Goal: Task Accomplishment & Management: Use online tool/utility

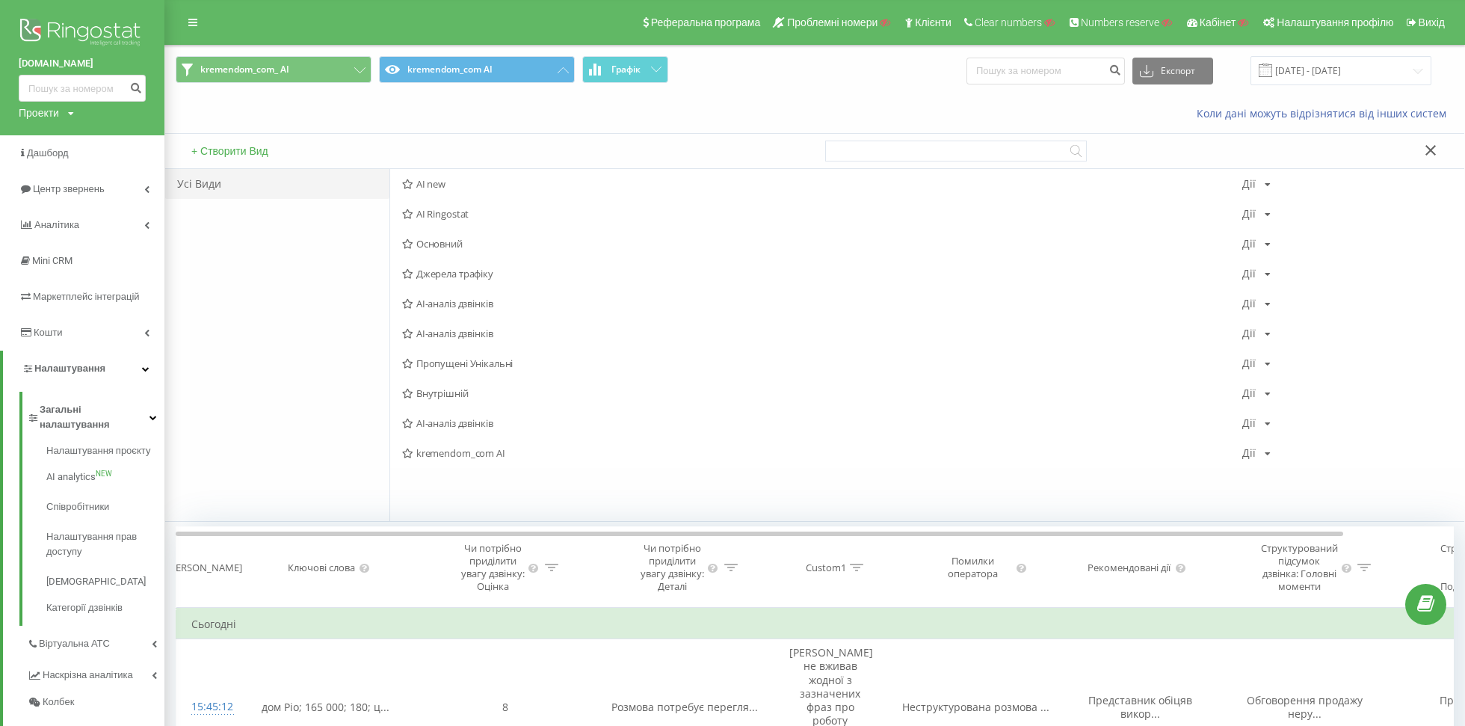
click at [12, 118] on div "[DOMAIN_NAME] Проекти Пошук" at bounding box center [82, 67] width 164 height 135
click at [35, 118] on div "Проекти" at bounding box center [39, 112] width 40 height 15
click at [40, 131] on input "text" at bounding box center [60, 136] width 75 height 22
type input "[DOMAIN_NAME]"
click at [107, 133] on link "Пошук" at bounding box center [120, 136] width 44 height 22
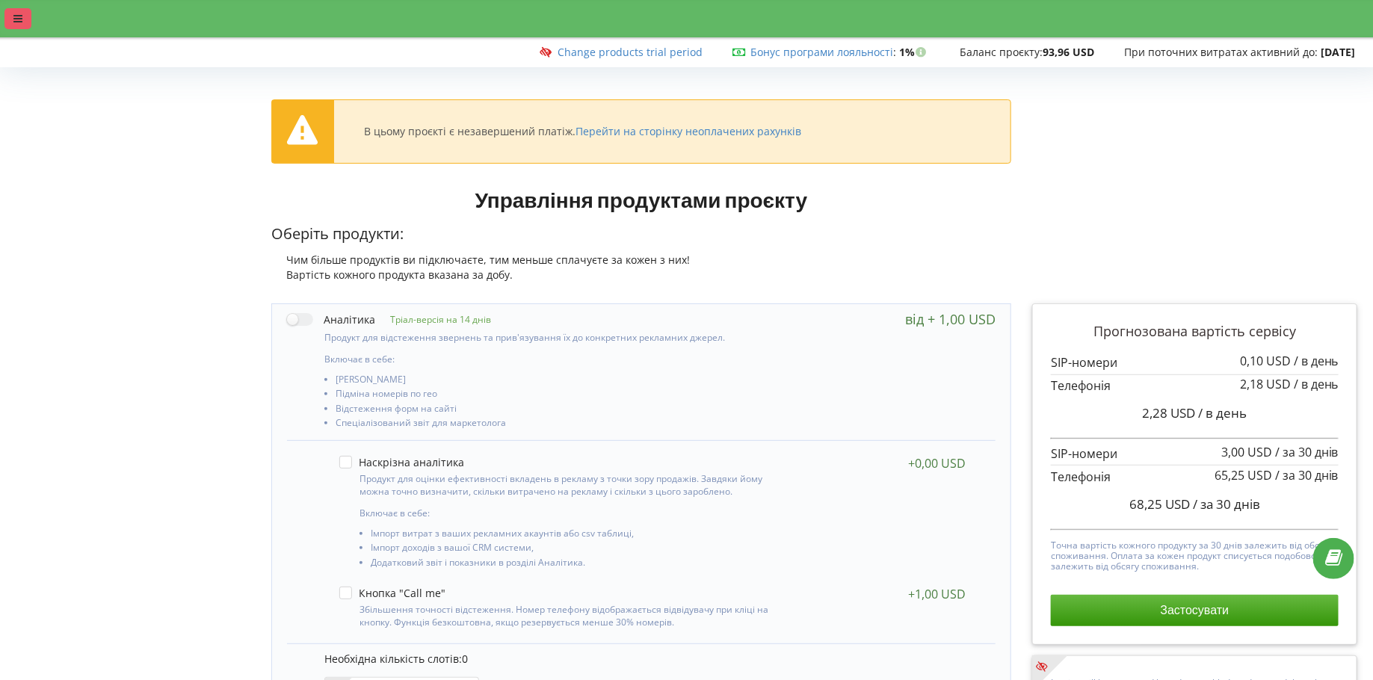
click at [13, 19] on icon at bounding box center [17, 18] width 9 height 10
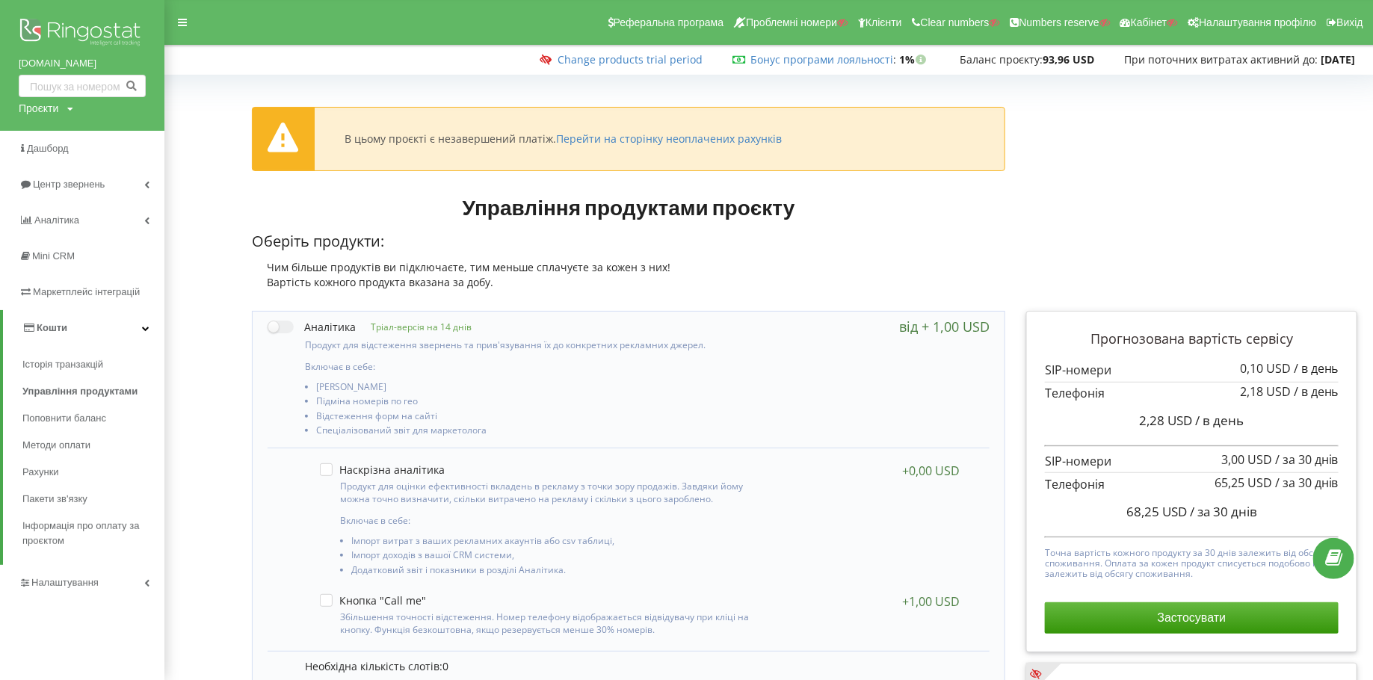
click at [47, 109] on div "Проєкти" at bounding box center [39, 108] width 40 height 15
click at [49, 133] on input "steplo.com.ua" at bounding box center [65, 140] width 75 height 22
type input "ь"
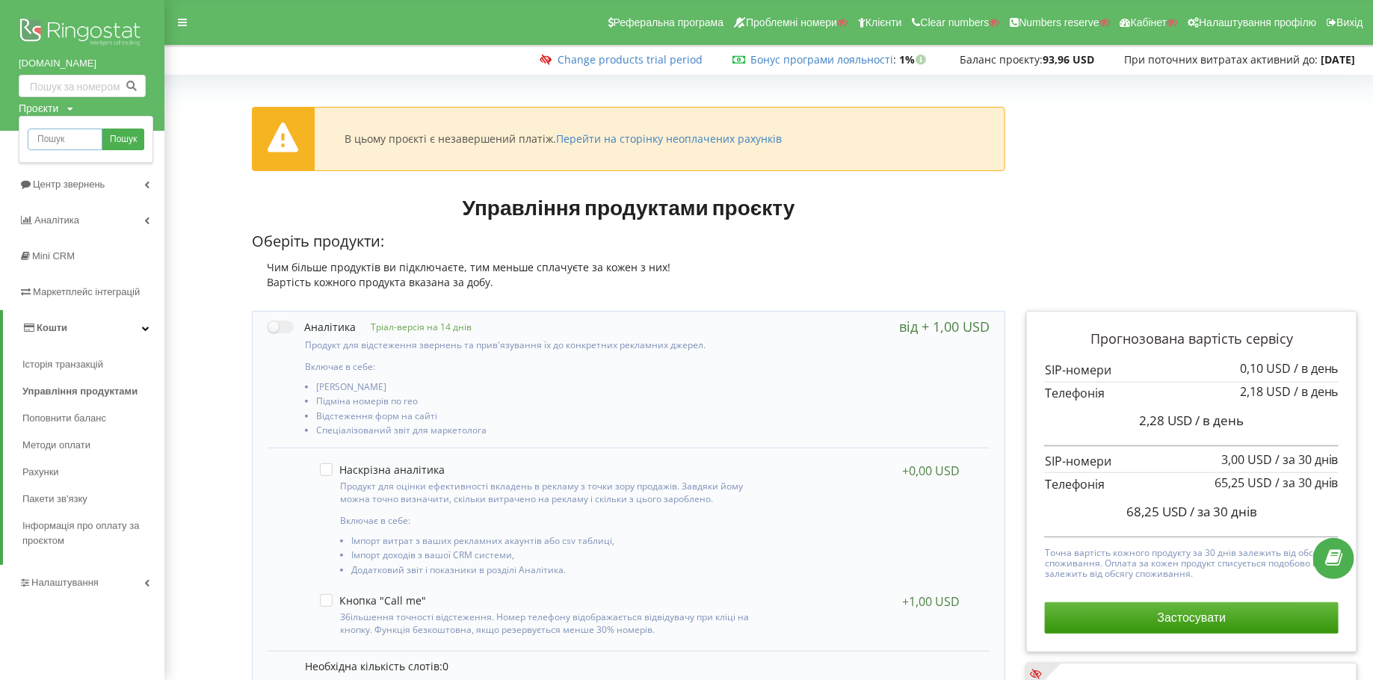
type input "m"
type input "N"
type input "maverick.daytona.com.ua"
click at [128, 135] on span "Пошук" at bounding box center [123, 139] width 27 height 13
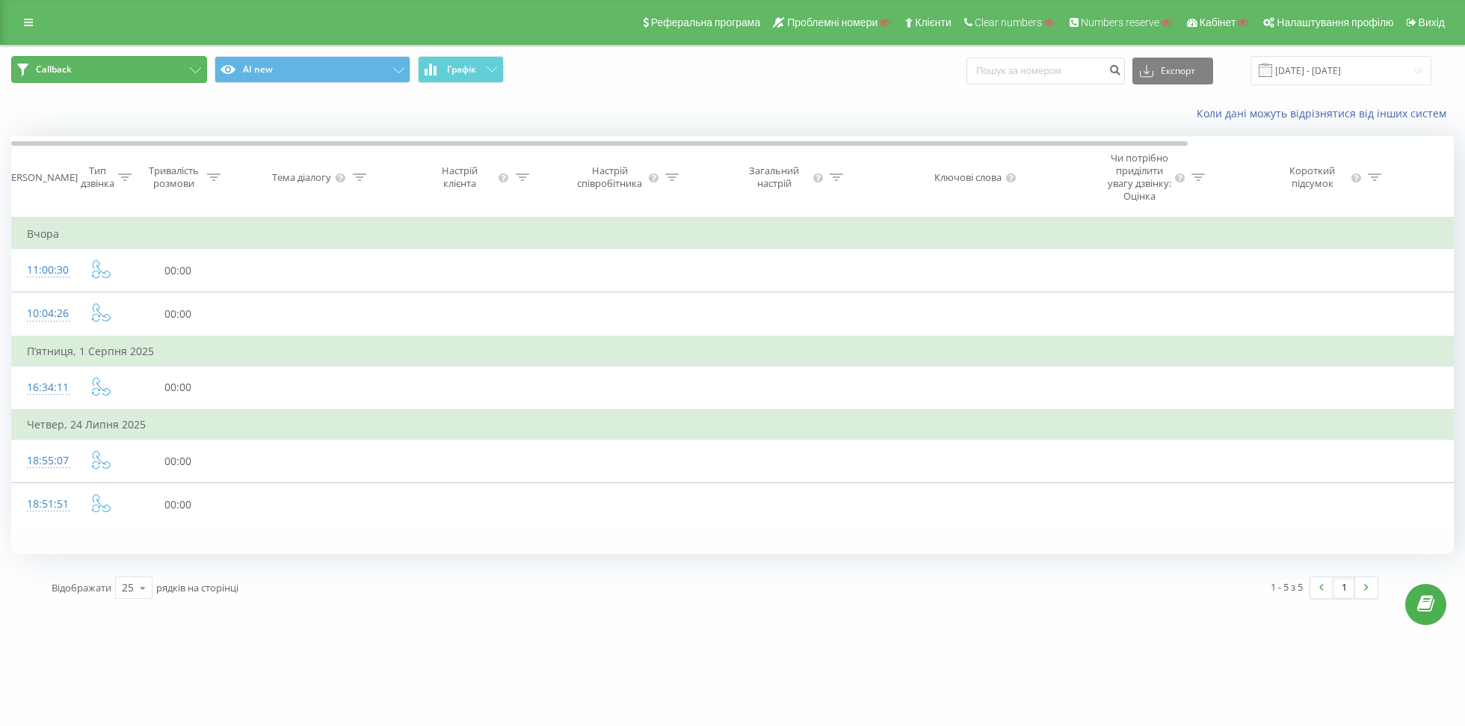
click at [139, 77] on button "Callback" at bounding box center [109, 69] width 196 height 27
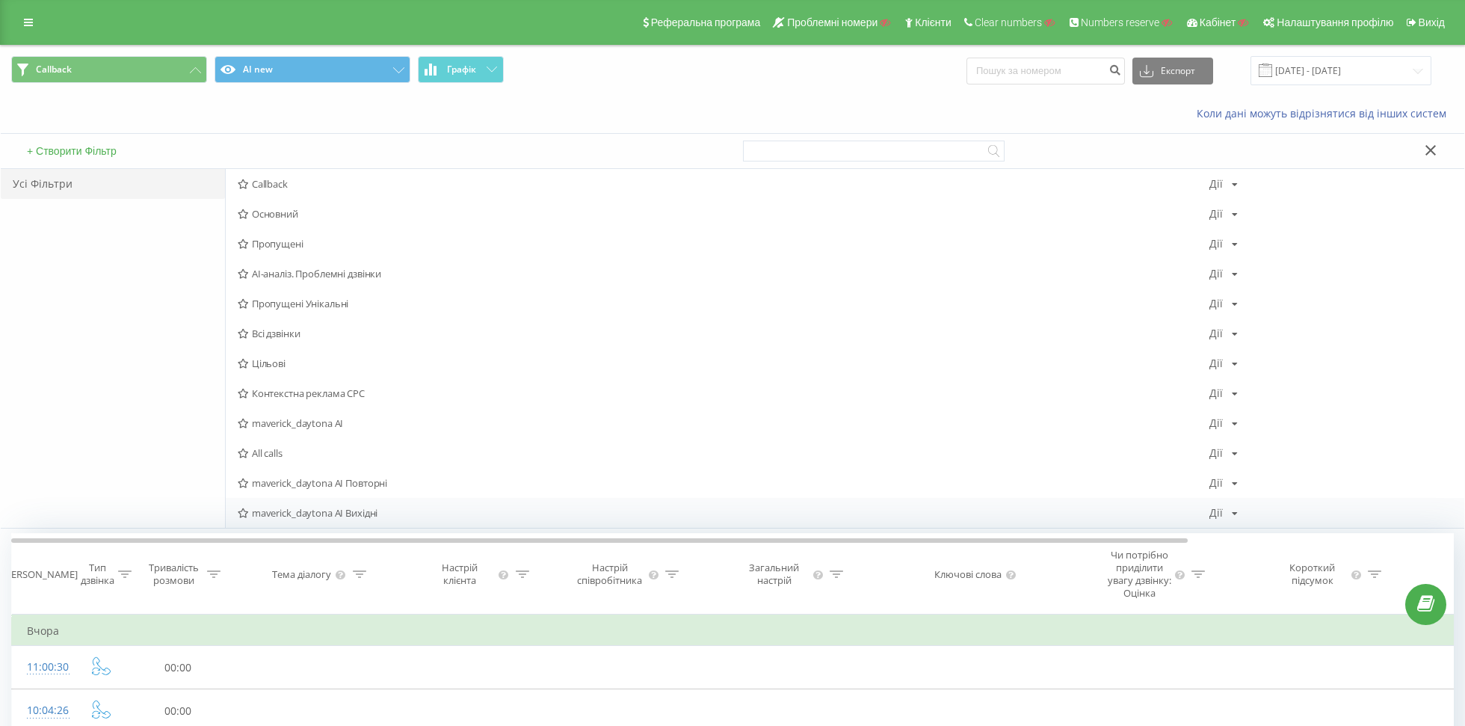
click at [321, 507] on span "maverick_daytona AI Вихідні" at bounding box center [724, 512] width 972 height 10
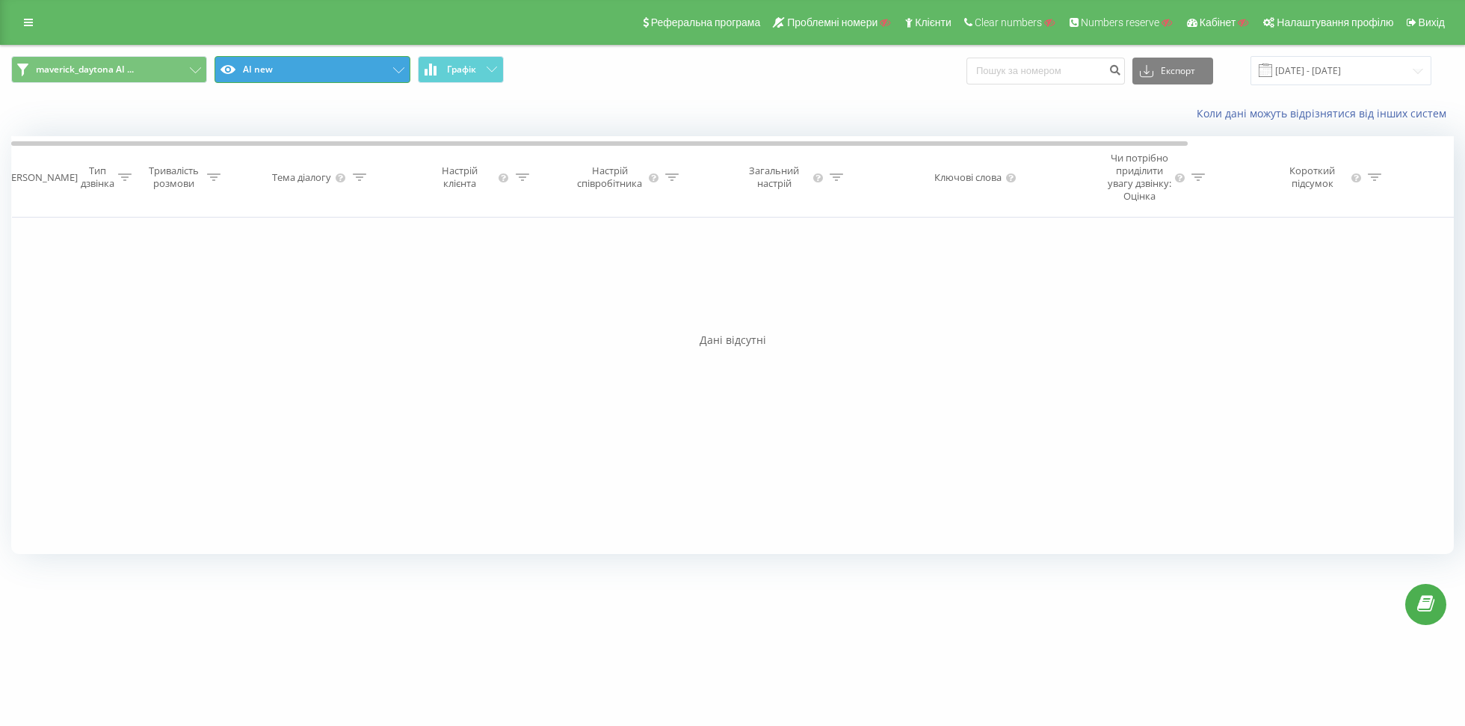
click at [317, 71] on button "AI new" at bounding box center [312, 69] width 196 height 27
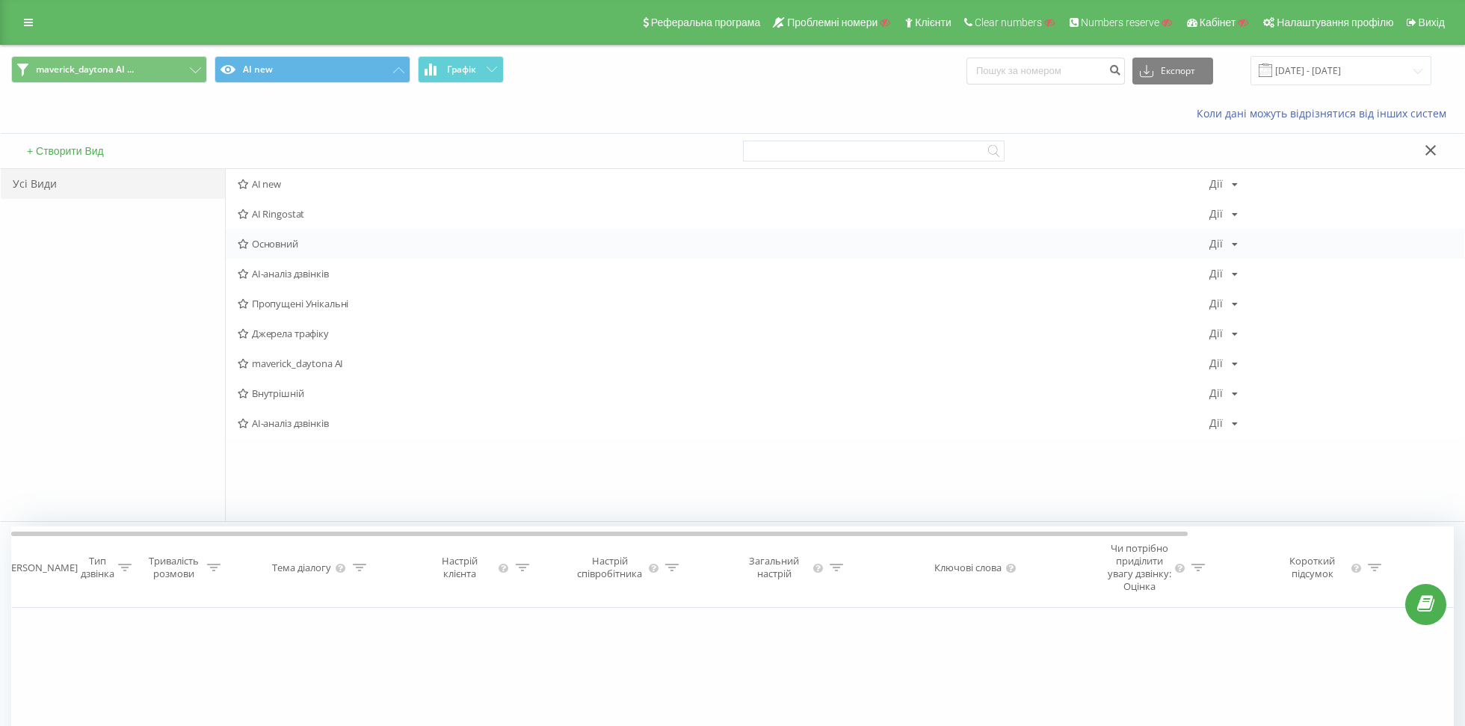
click at [294, 240] on span "Основний" at bounding box center [724, 243] width 972 height 10
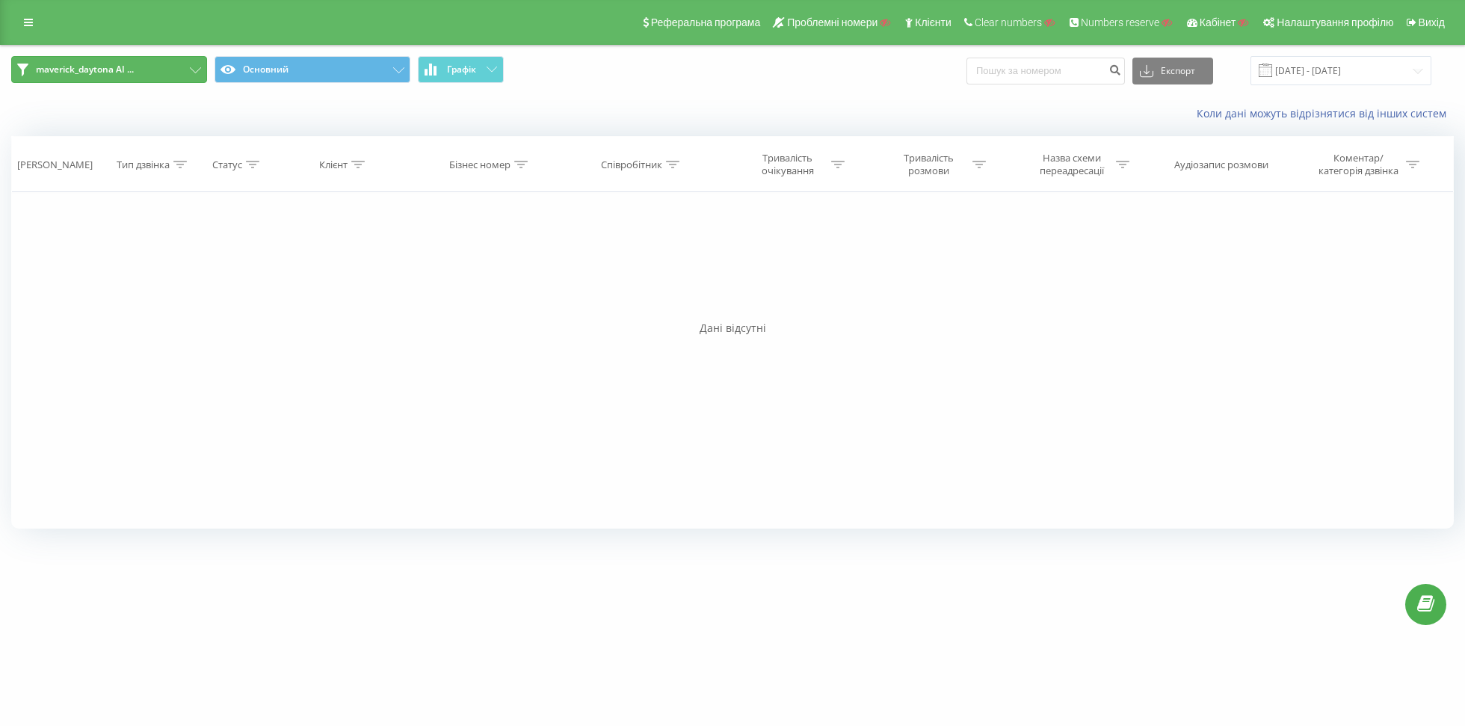
click at [129, 79] on button "maverick_daytona AI ..." at bounding box center [109, 69] width 196 height 27
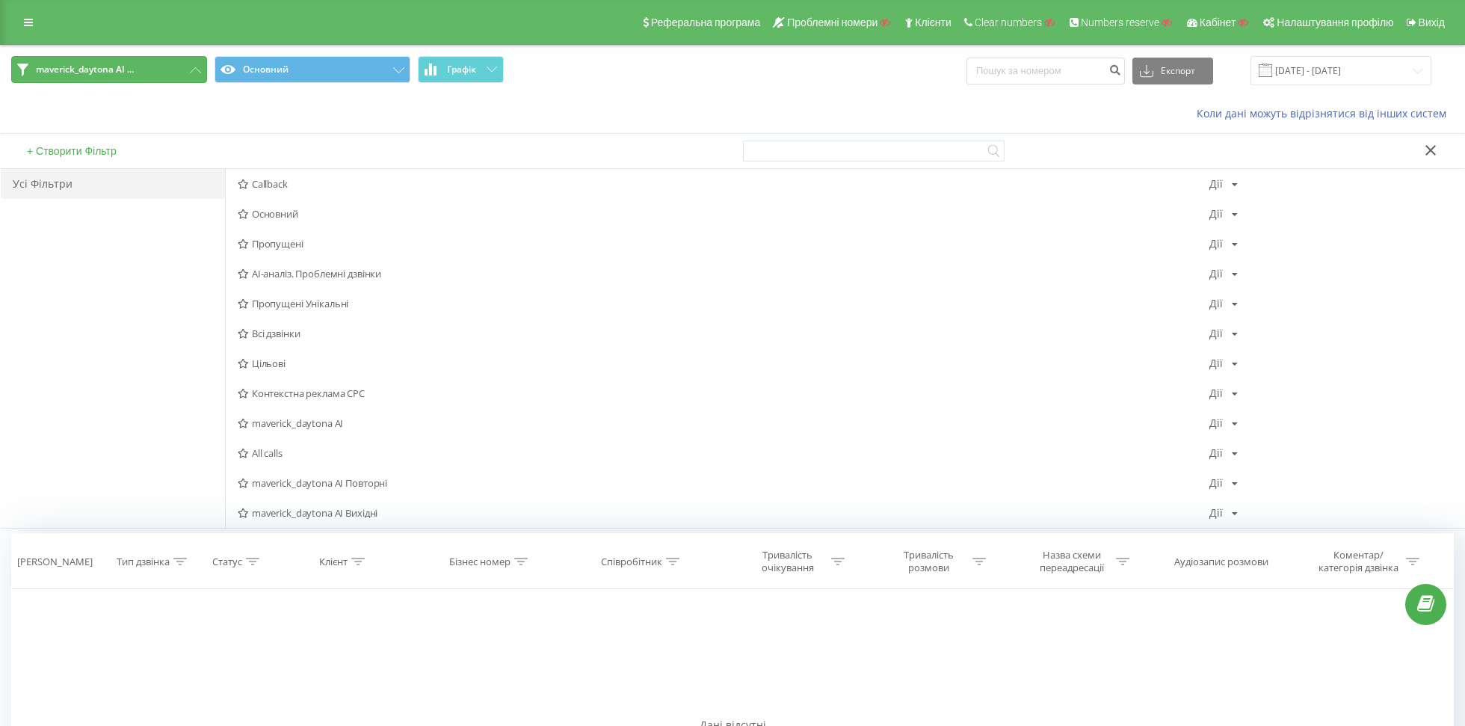
click at [160, 74] on button "maverick_daytona AI ..." at bounding box center [109, 69] width 196 height 27
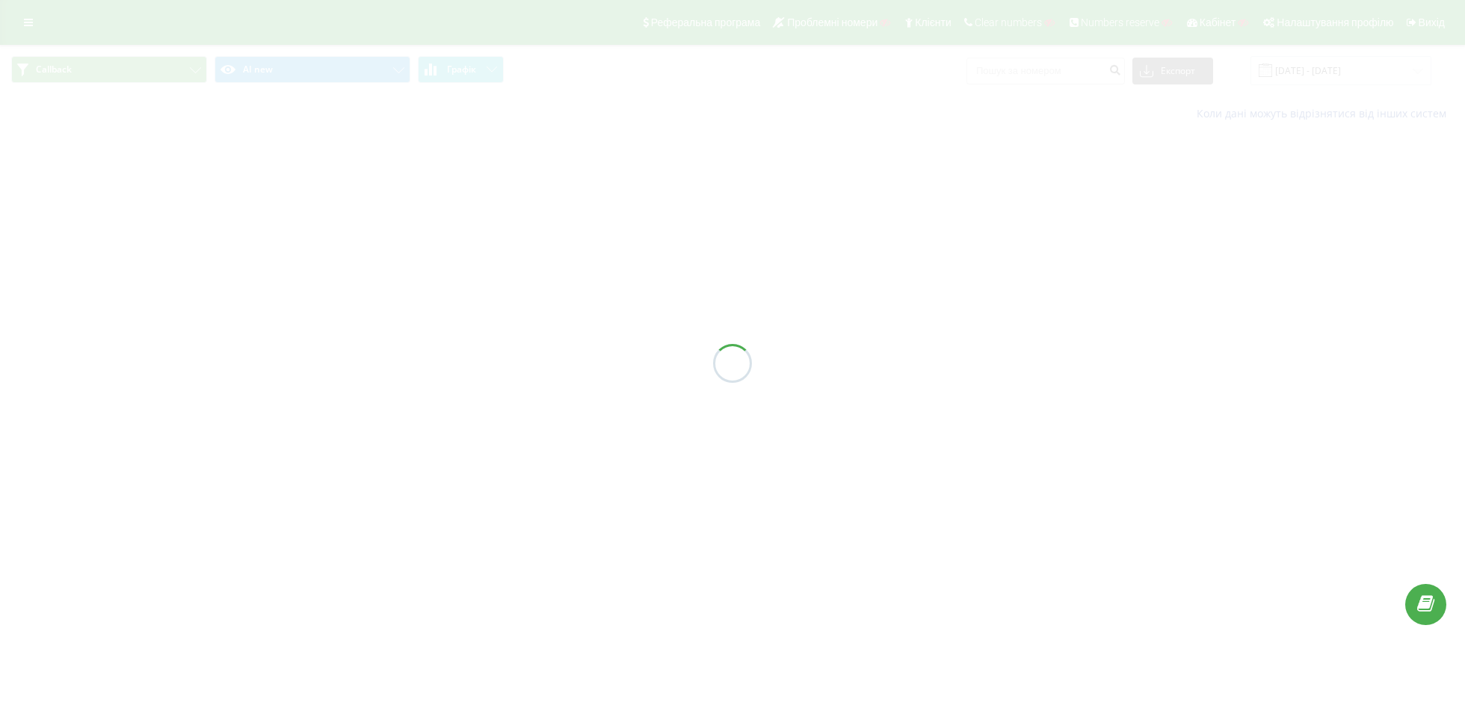
click at [133, 67] on div at bounding box center [732, 363] width 1465 height 726
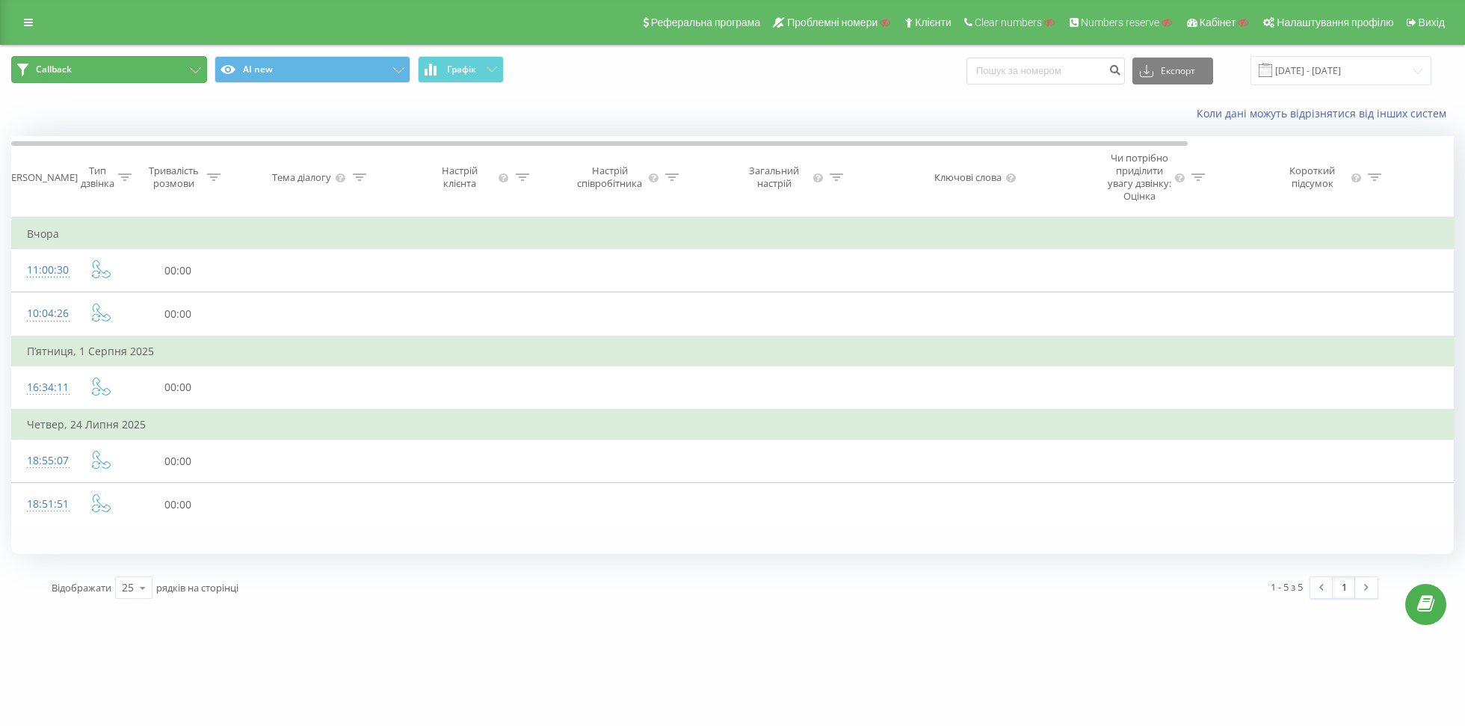
click at [144, 77] on button "Callback" at bounding box center [109, 69] width 196 height 27
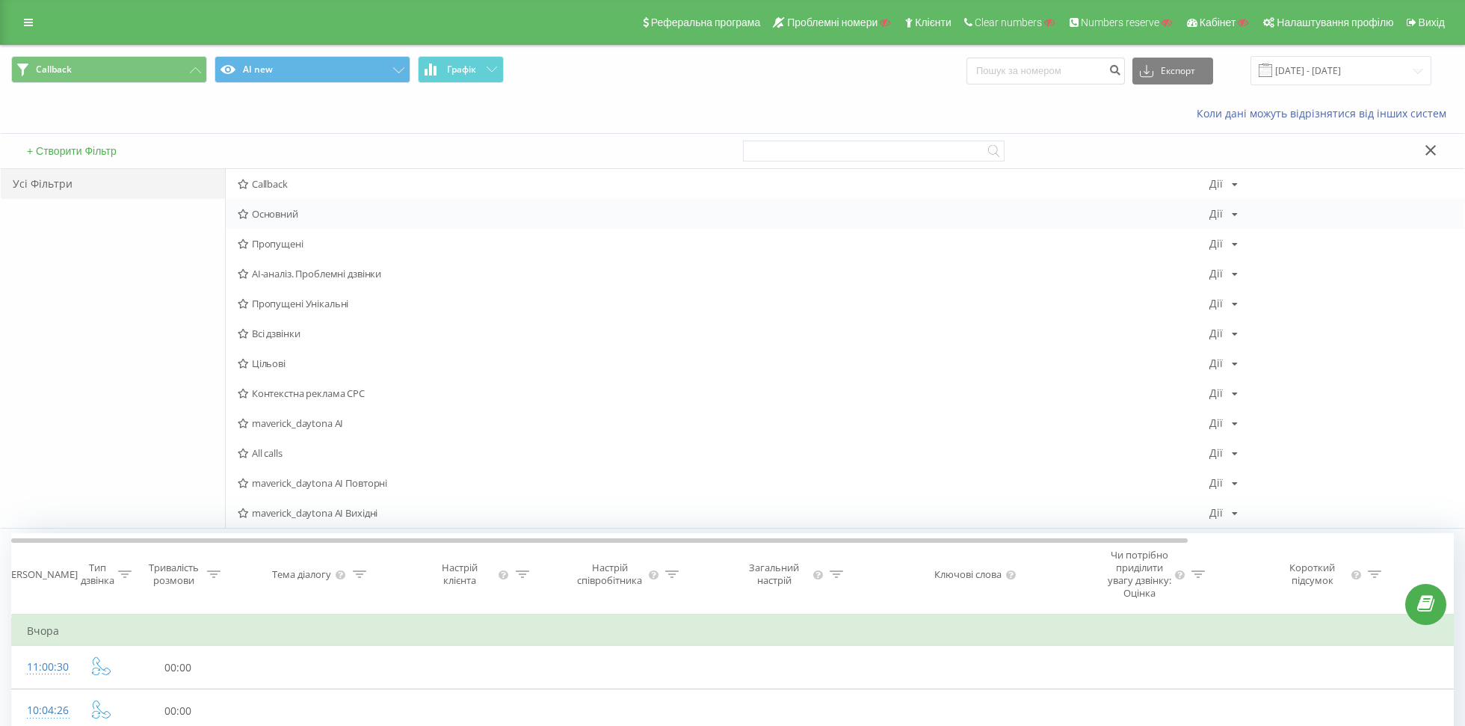
click at [266, 215] on span "Основний" at bounding box center [724, 214] width 972 height 10
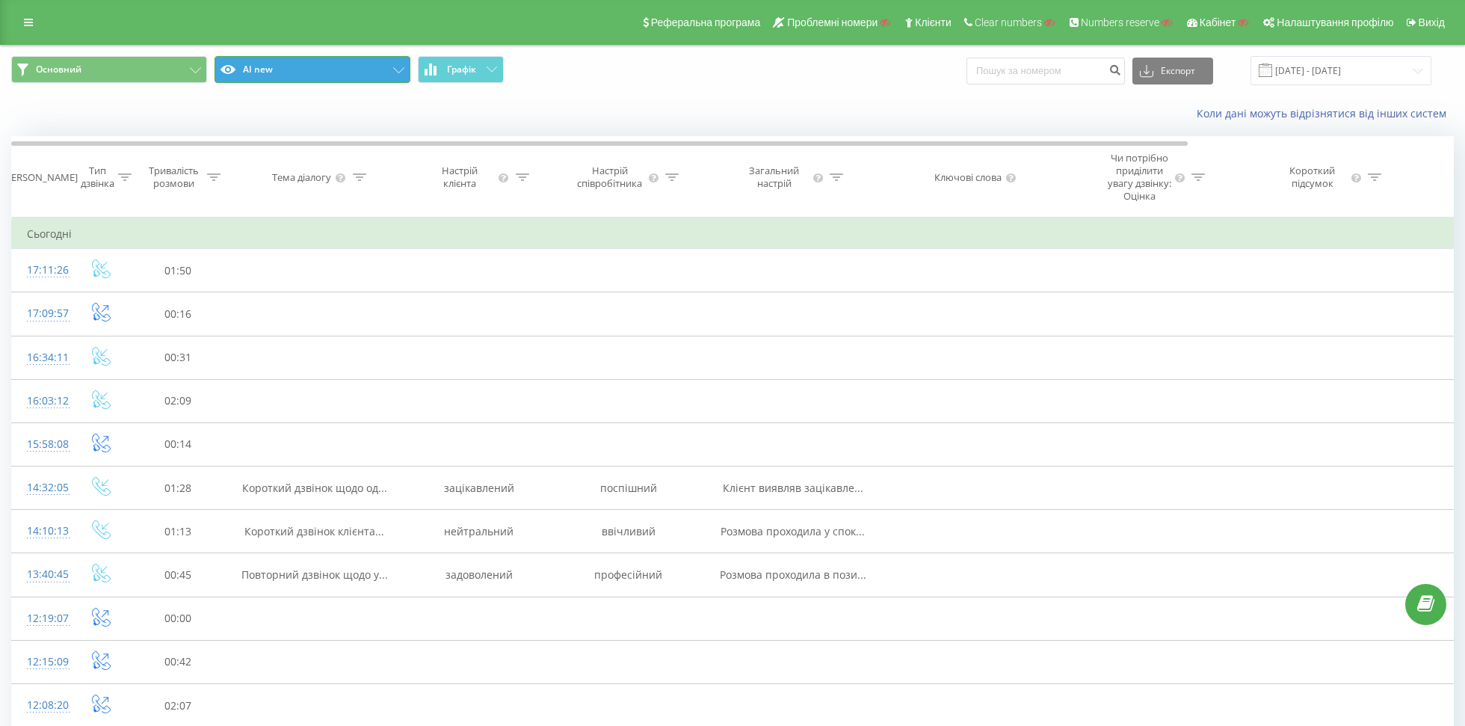
click at [262, 72] on button "AI new" at bounding box center [312, 69] width 196 height 27
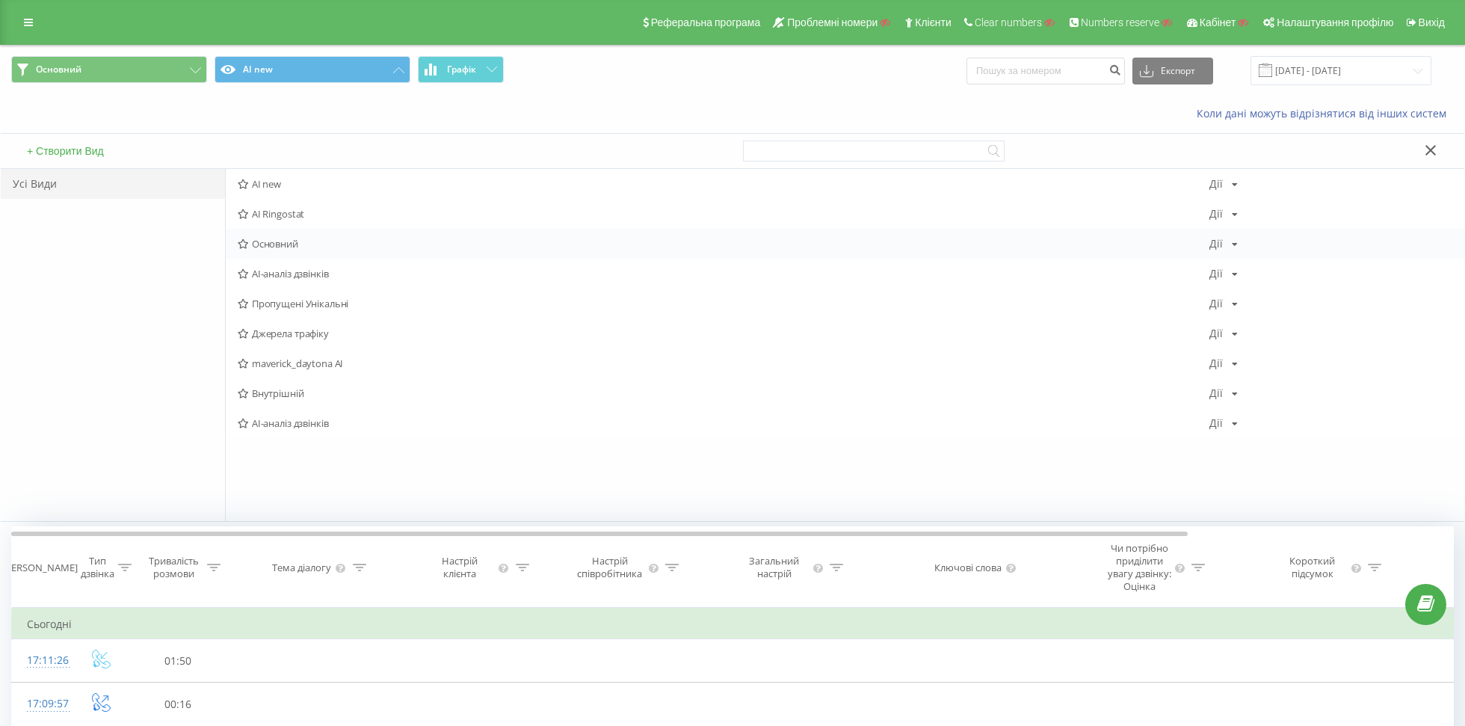
click at [271, 238] on span "Основний" at bounding box center [724, 243] width 972 height 10
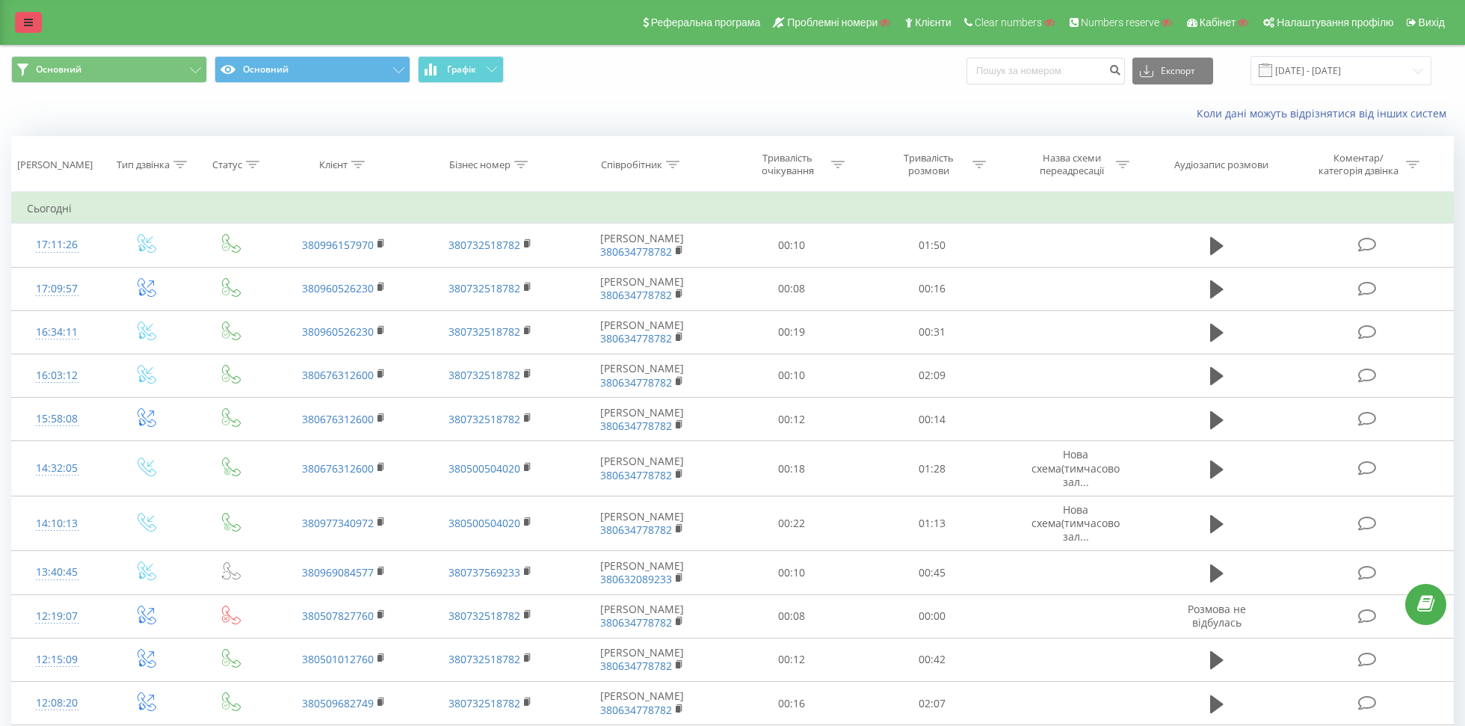
click at [22, 23] on link at bounding box center [28, 22] width 27 height 21
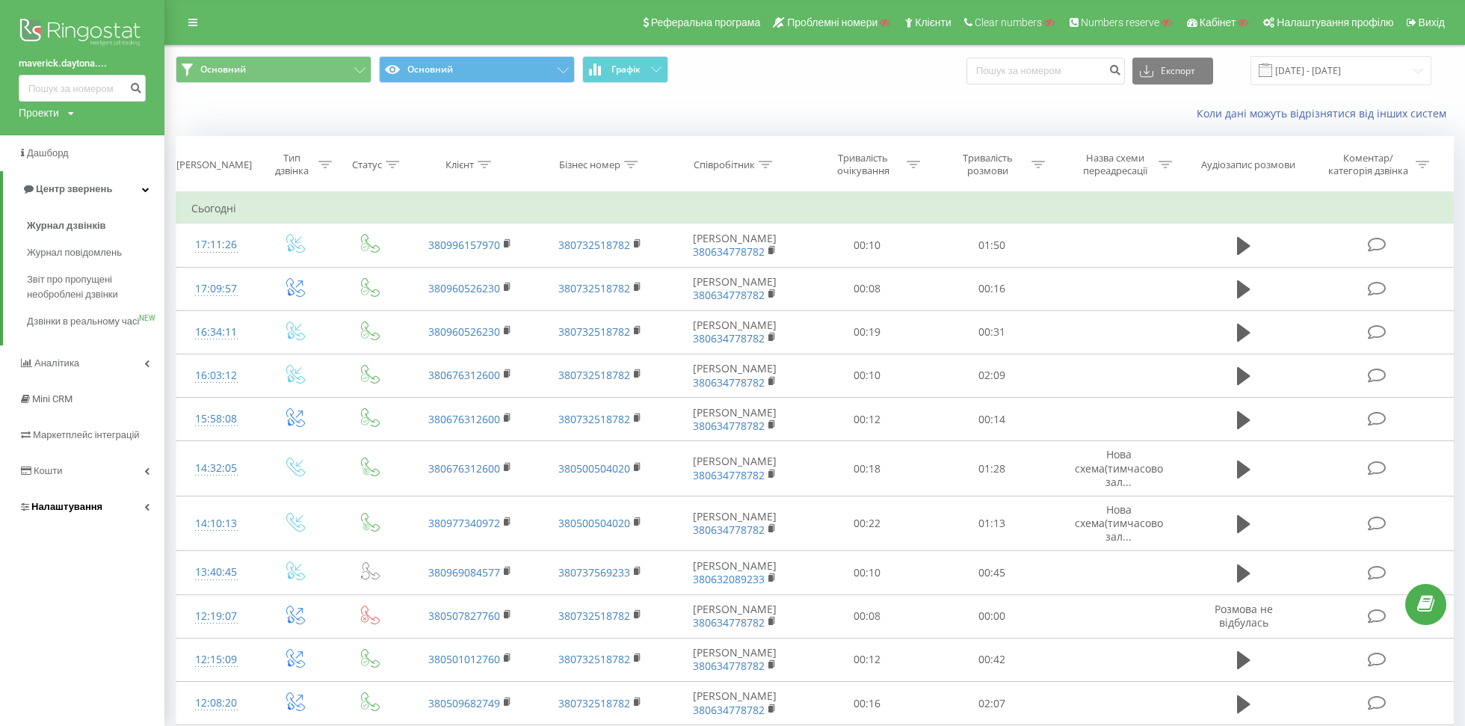
click at [61, 514] on span "Налаштування" at bounding box center [61, 506] width 84 height 15
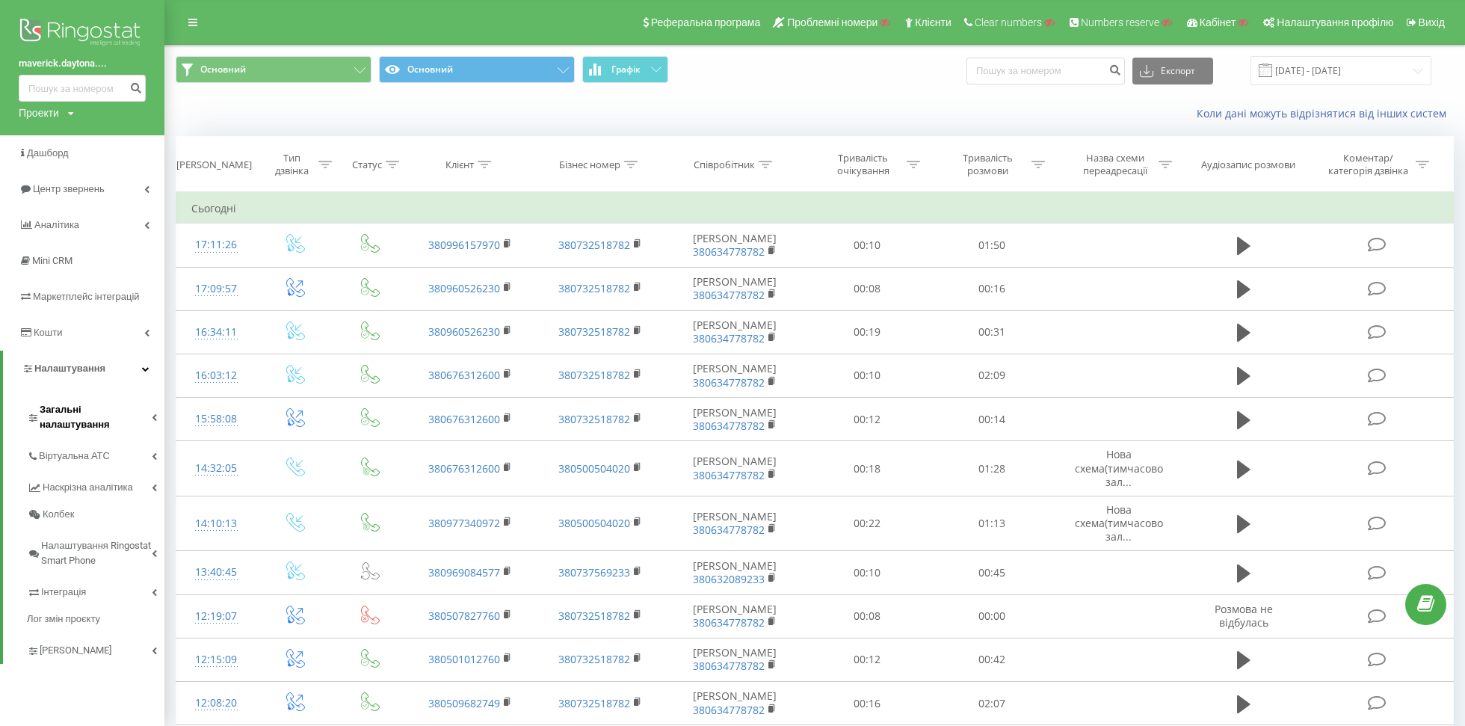
click at [111, 396] on link "Загальні налаштування" at bounding box center [96, 415] width 138 height 46
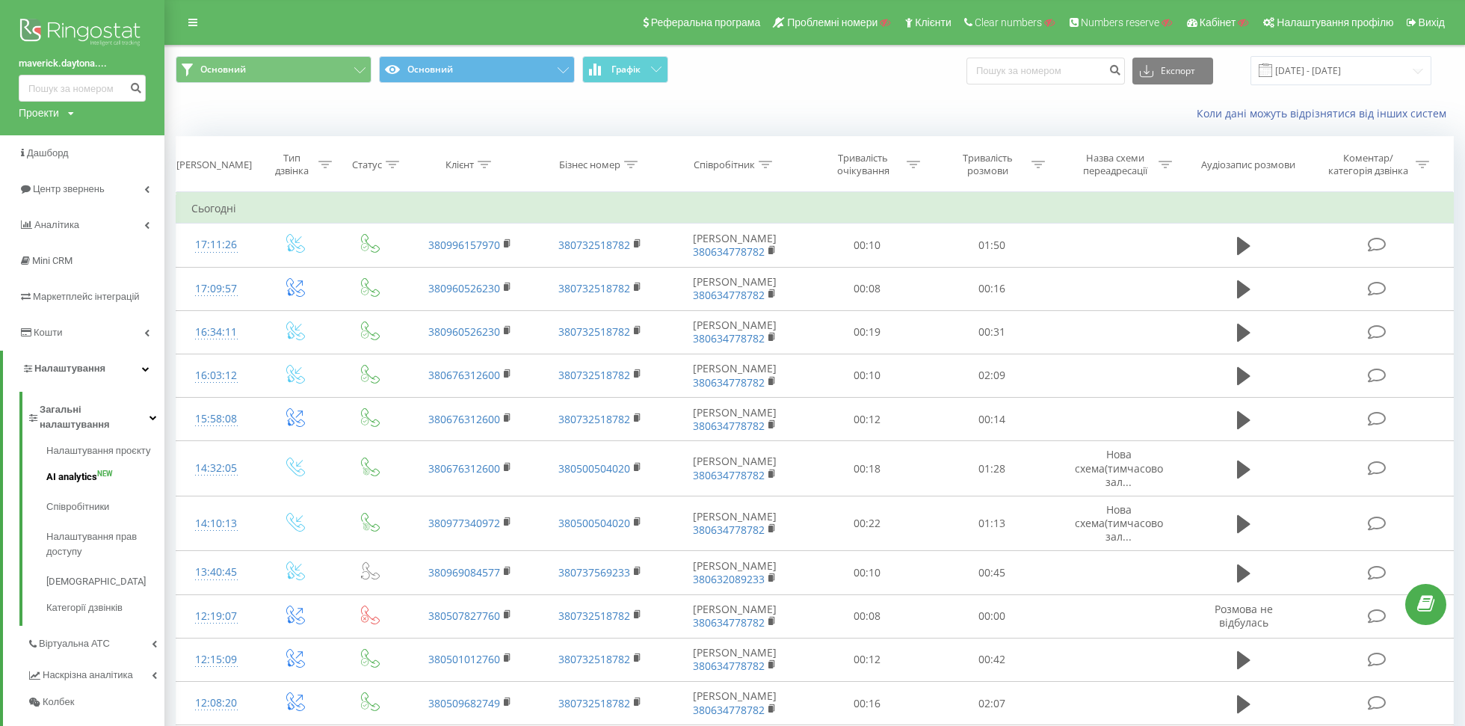
click at [57, 469] on span "AI analytics" at bounding box center [71, 476] width 51 height 15
